Goal: Information Seeking & Learning: Learn about a topic

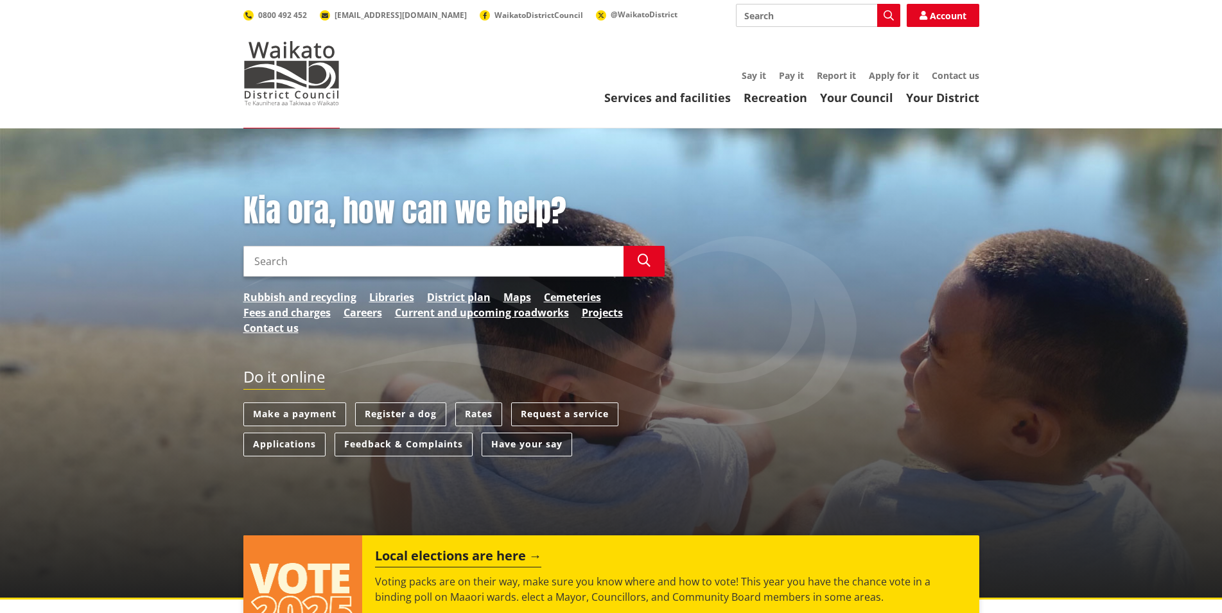
click at [378, 258] on input "Search" at bounding box center [433, 261] width 380 height 31
type input "freedom camping"
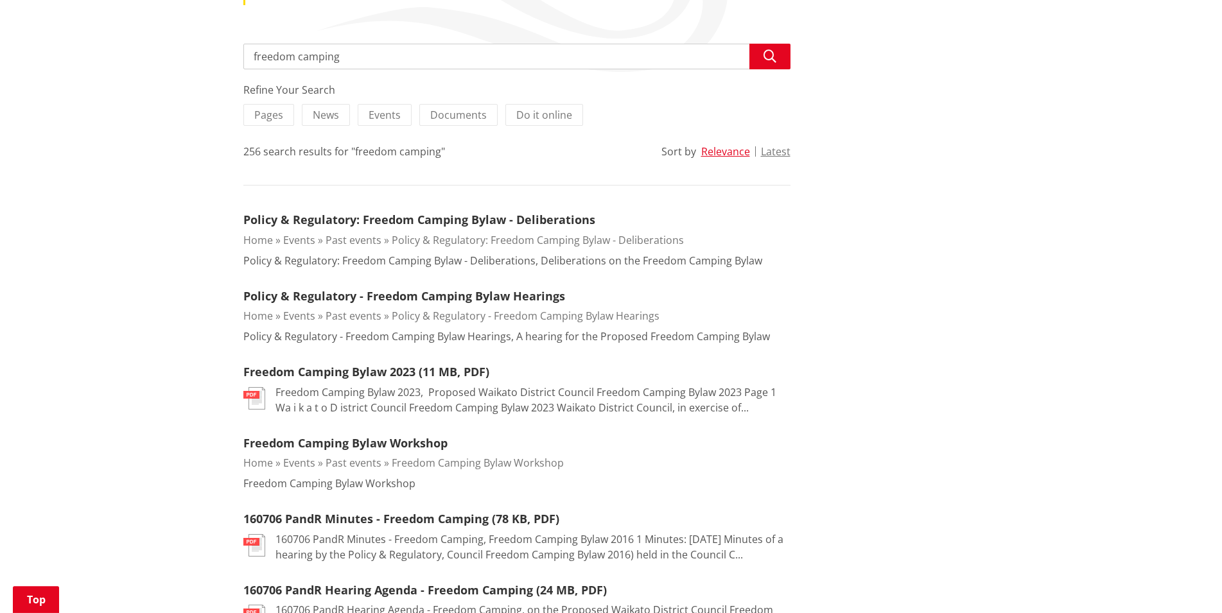
scroll to position [262, 0]
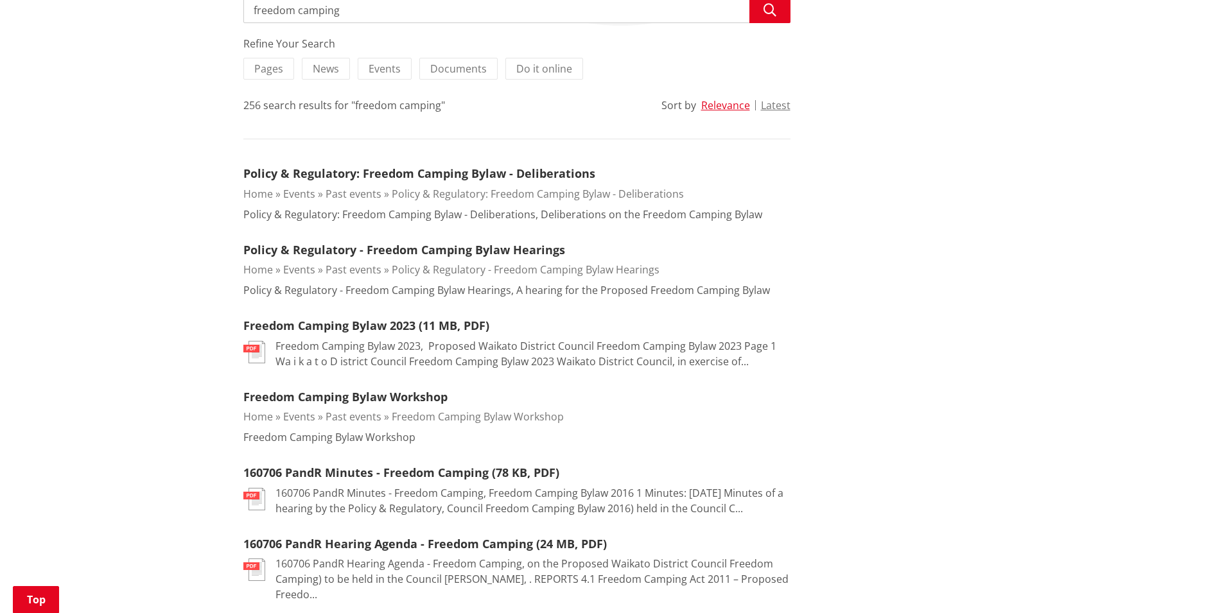
click at [371, 13] on input "freedom camping" at bounding box center [516, 10] width 547 height 26
type input "freedom camping raglan"
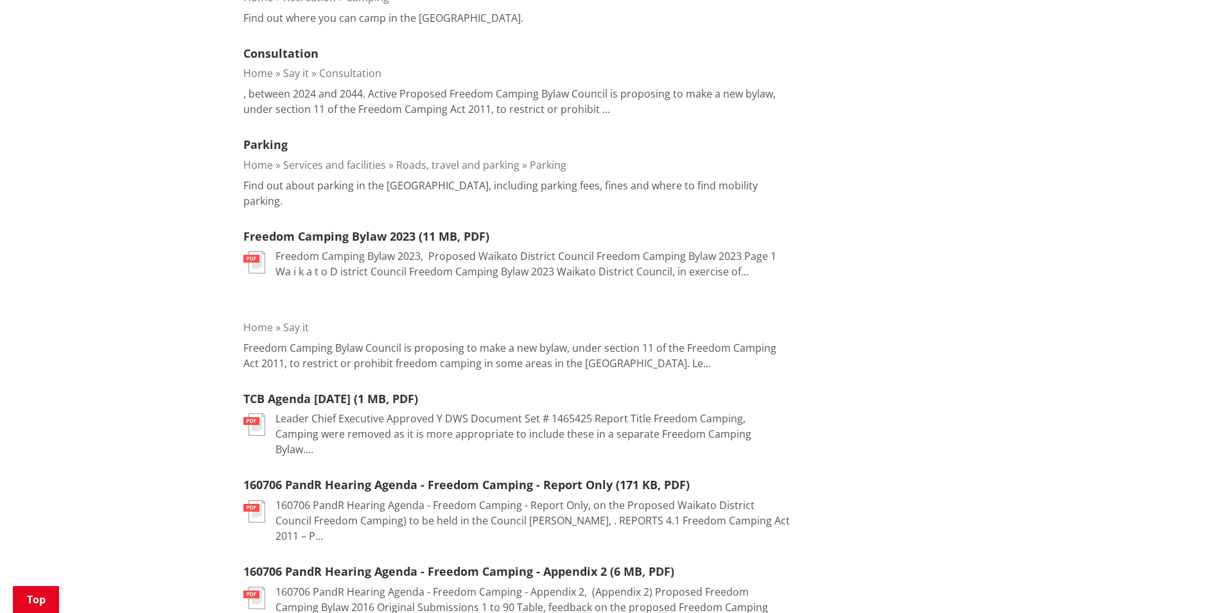
scroll to position [197, 0]
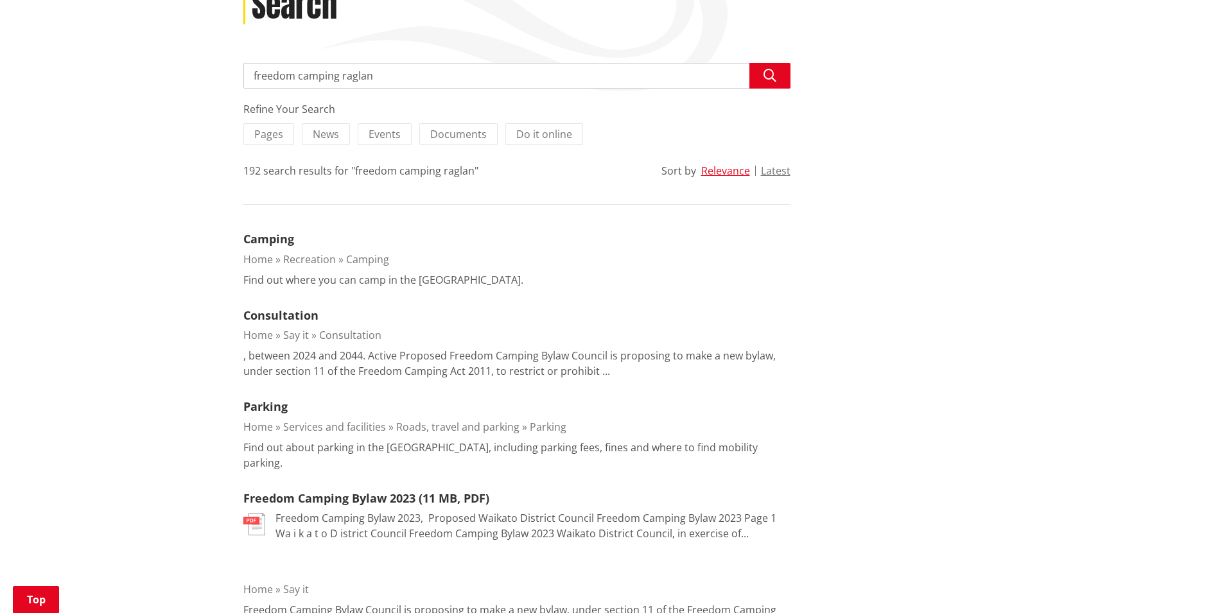
click at [365, 265] on link "Camping" at bounding box center [367, 259] width 43 height 14
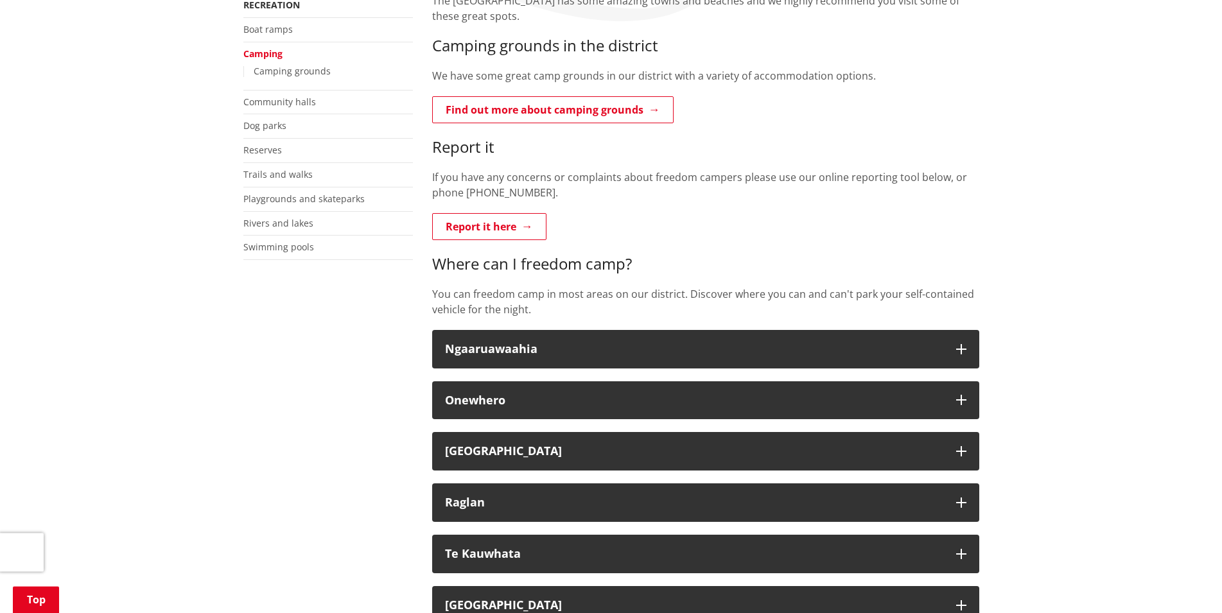
scroll to position [328, 0]
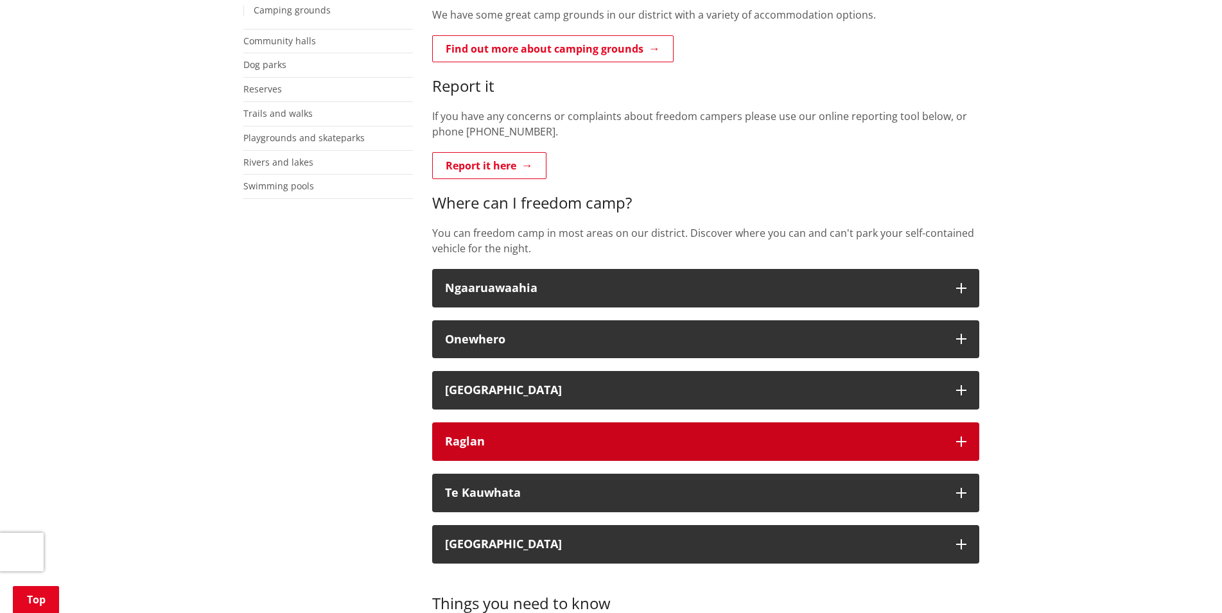
click at [830, 441] on div "Raglan" at bounding box center [694, 441] width 498 height 13
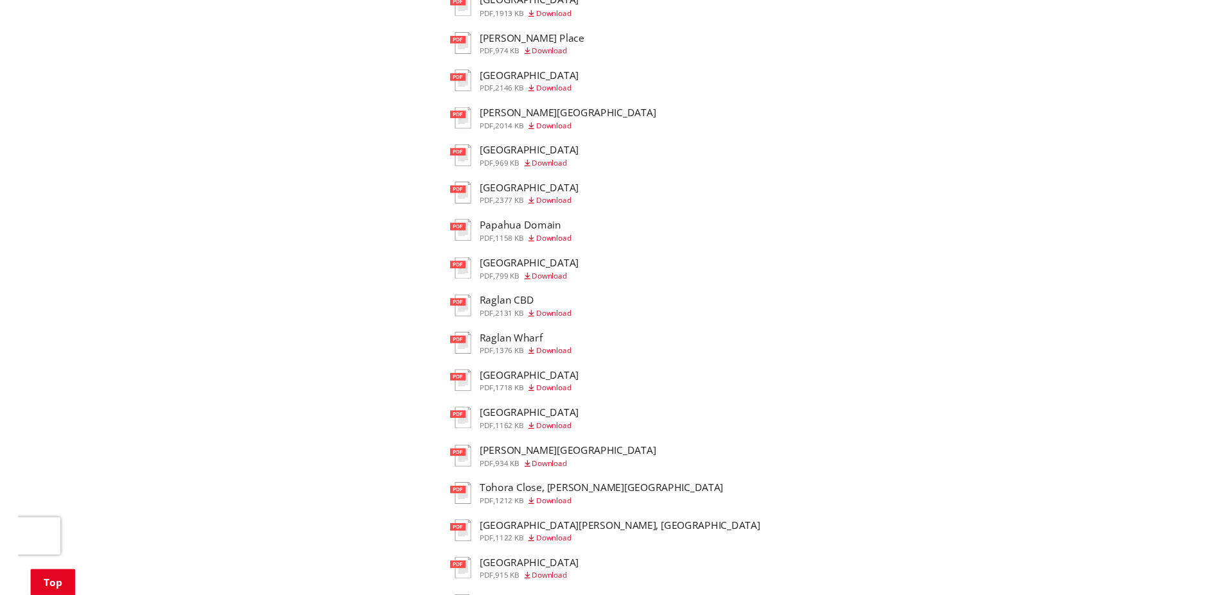
scroll to position [852, 0]
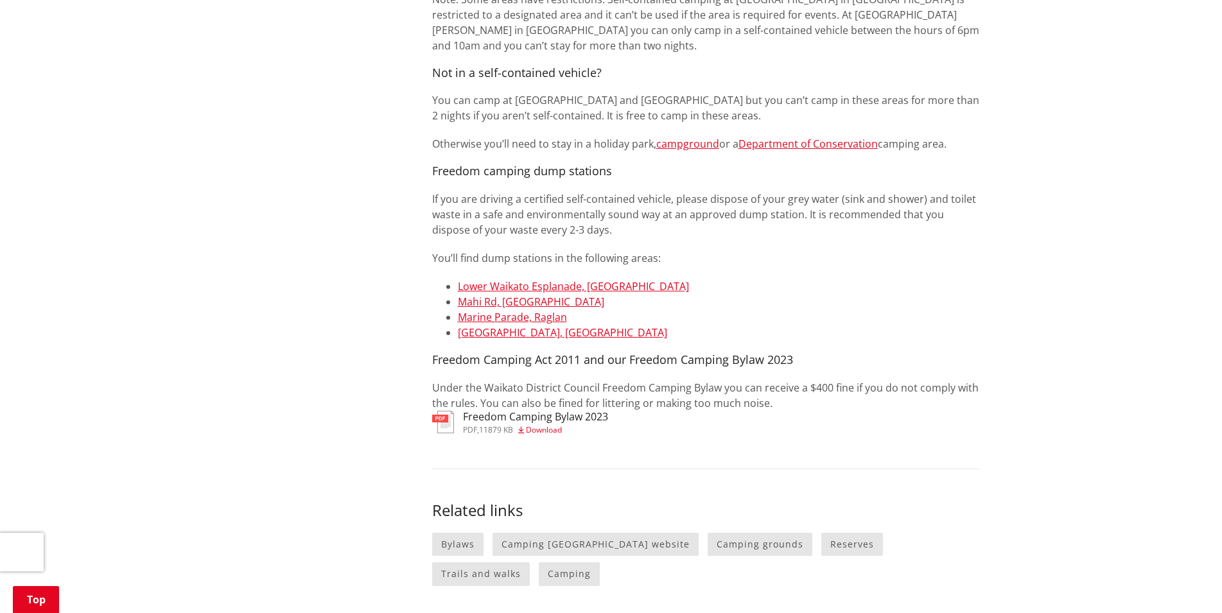
scroll to position [1048, 0]
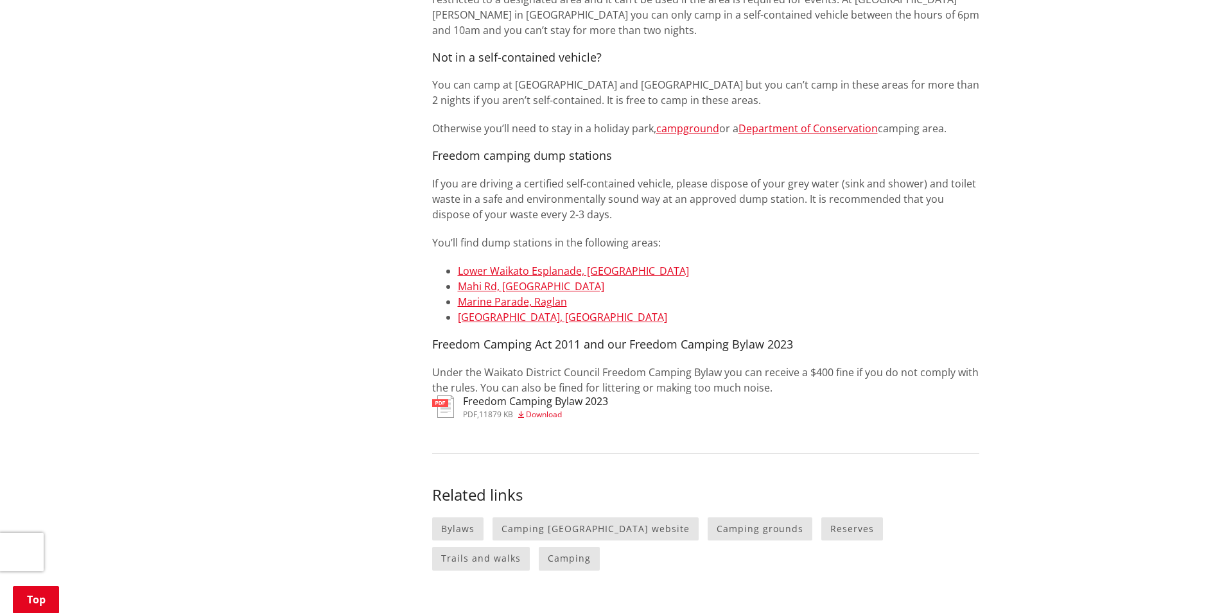
click at [561, 416] on span "Download" at bounding box center [544, 414] width 36 height 11
